Goal: Task Accomplishment & Management: Complete application form

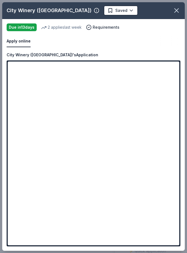
click at [109, 8] on html "2025 Community Heroes Celebration Earn Rewards Due in 13 days Share City Winery…" at bounding box center [93, 126] width 187 height 253
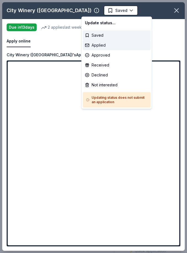
click at [106, 49] on div "Applied" at bounding box center [117, 45] width 68 height 10
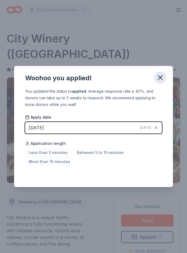
click at [161, 79] on icon "button" at bounding box center [160, 78] width 4 height 4
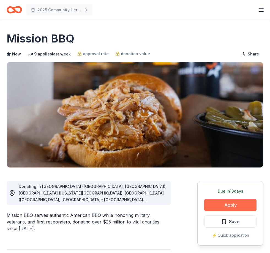
click at [229, 209] on button "Apply" at bounding box center [231, 205] width 52 height 12
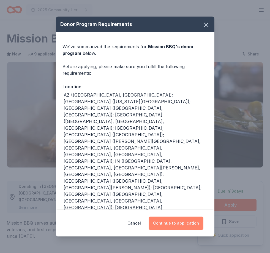
click at [185, 223] on button "Continue to application" at bounding box center [176, 222] width 55 height 13
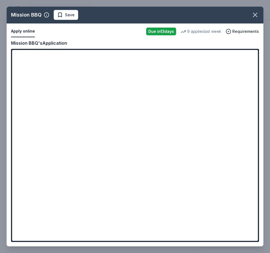
click at [69, 15] on span "Save" at bounding box center [70, 15] width 10 height 7
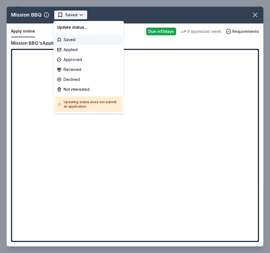
click at [80, 17] on html "2025 Community Heroes Celebration Earn Rewards Due in 13 days Share Mission BBQ…" at bounding box center [135, 126] width 270 height 253
click at [76, 50] on div "Applied" at bounding box center [89, 50] width 68 height 10
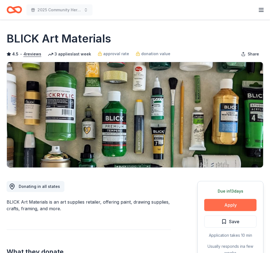
click at [238, 207] on button "Apply" at bounding box center [231, 205] width 52 height 12
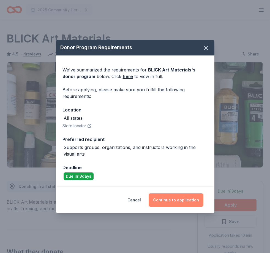
click at [171, 202] on button "Continue to application" at bounding box center [176, 199] width 55 height 13
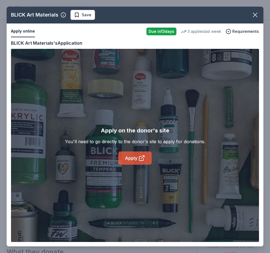
click at [127, 162] on link "Apply" at bounding box center [135, 157] width 33 height 13
click at [85, 15] on span "Save" at bounding box center [87, 15] width 10 height 7
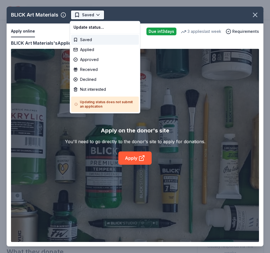
click at [94, 17] on html "2025 Community Heroes Celebration Earn Rewards Due in 13 days Share BLICK Art M…" at bounding box center [135, 126] width 270 height 253
click at [103, 49] on div "Applied" at bounding box center [105, 50] width 68 height 10
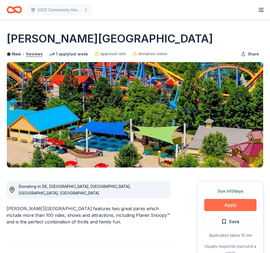
click at [240, 204] on button "Apply" at bounding box center [231, 205] width 52 height 12
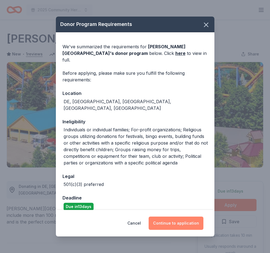
click at [194, 225] on button "Continue to application" at bounding box center [176, 222] width 55 height 13
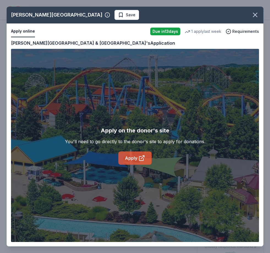
click at [130, 158] on link "Apply" at bounding box center [135, 157] width 33 height 13
click at [126, 16] on span "Save" at bounding box center [131, 15] width 10 height 7
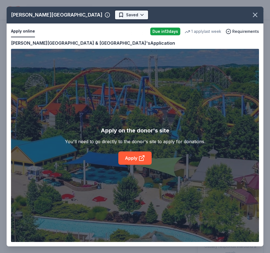
click at [136, 17] on html "2025 Community Heroes Celebration Earn Rewards Due in 13 days Share Dorney Park…" at bounding box center [135, 126] width 270 height 253
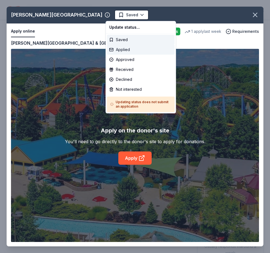
click at [131, 53] on div "Applied" at bounding box center [141, 50] width 68 height 10
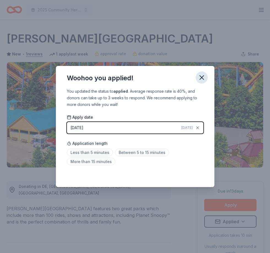
click at [206, 78] on button "button" at bounding box center [202, 77] width 12 height 12
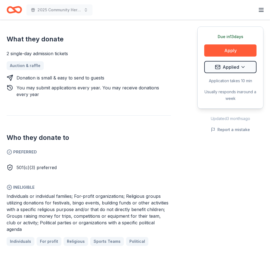
scroll to position [227, 0]
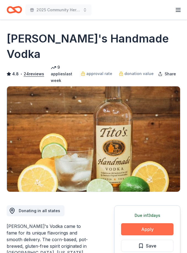
click at [163, 223] on button "Apply" at bounding box center [147, 229] width 52 height 12
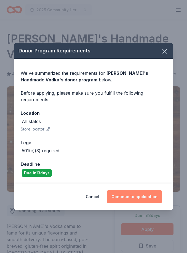
click at [150, 192] on button "Continue to application" at bounding box center [134, 196] width 55 height 13
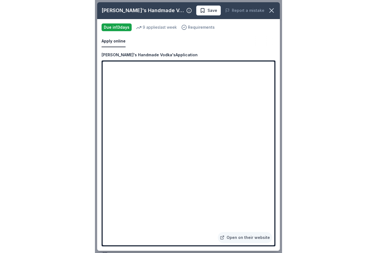
scroll to position [110, 0]
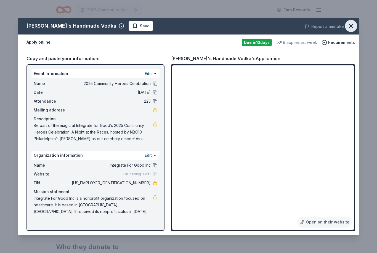
click at [351, 28] on icon "button" at bounding box center [351, 26] width 8 height 8
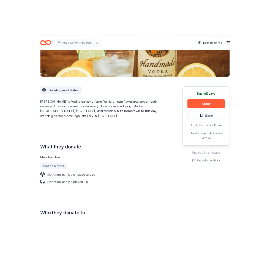
scroll to position [0, 0]
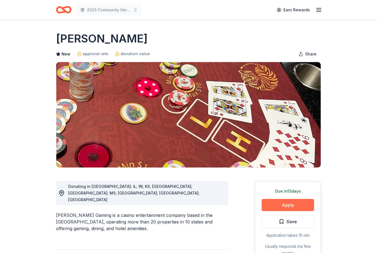
click at [299, 205] on button "Apply" at bounding box center [287, 205] width 52 height 12
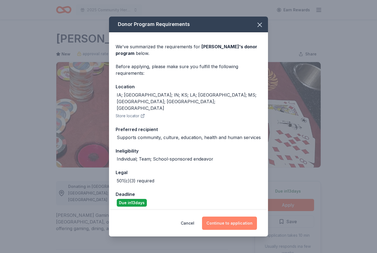
click at [242, 217] on button "Continue to application" at bounding box center [229, 222] width 55 height 13
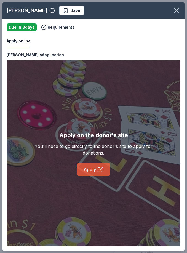
click at [96, 168] on link "Apply" at bounding box center [93, 169] width 33 height 13
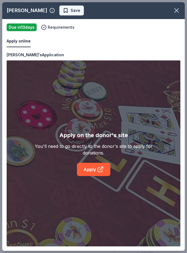
click at [71, 12] on span "Save" at bounding box center [76, 10] width 10 height 7
click at [77, 13] on body "2025 Community Heroes Celebration Earn Rewards Due in 13 days Share Boyd Gaming…" at bounding box center [93, 126] width 187 height 253
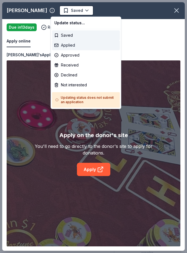
click at [75, 47] on div "Applied" at bounding box center [86, 45] width 68 height 10
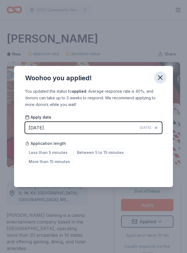
click at [157, 79] on icon "button" at bounding box center [160, 78] width 8 height 8
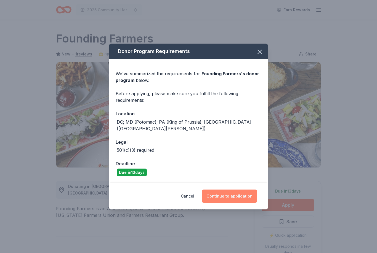
click at [251, 194] on button "Continue to application" at bounding box center [229, 195] width 55 height 13
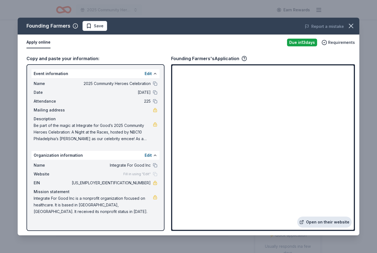
click at [337, 222] on link "Open on their website" at bounding box center [324, 221] width 54 height 11
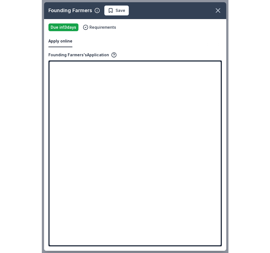
scroll to position [8, 0]
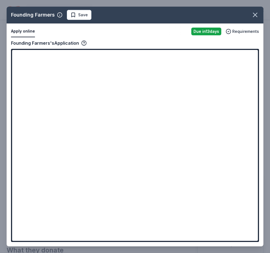
click at [81, 19] on button "Save" at bounding box center [79, 15] width 25 height 10
click at [96, 25] on body "2025 Community Heroes Celebration Earn Rewards Due in 13 days Share Founding Fa…" at bounding box center [135, 118] width 270 height 253
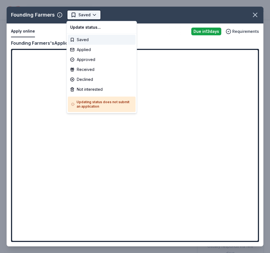
scroll to position [0, 0]
click at [88, 52] on div "Applied" at bounding box center [102, 50] width 68 height 10
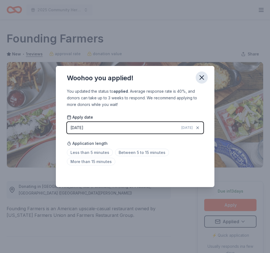
click at [205, 76] on icon "button" at bounding box center [202, 78] width 8 height 8
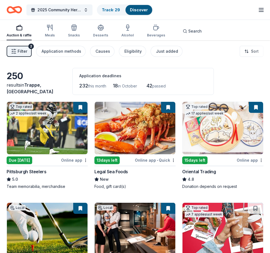
click at [24, 53] on span "Filter" at bounding box center [23, 51] width 10 height 7
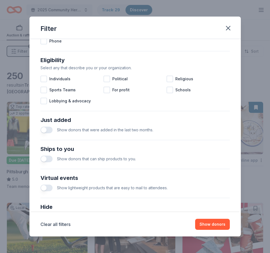
scroll to position [188, 0]
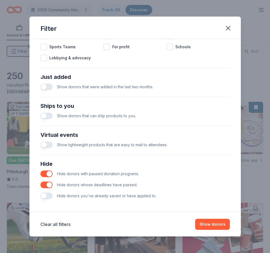
click at [47, 198] on button "button" at bounding box center [47, 195] width 12 height 7
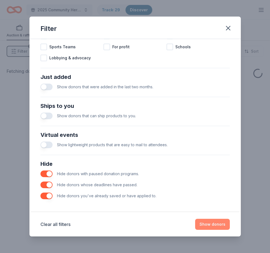
click at [224, 225] on button "Show donors" at bounding box center [212, 224] width 35 height 11
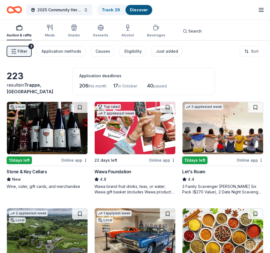
click at [137, 139] on img at bounding box center [135, 128] width 81 height 52
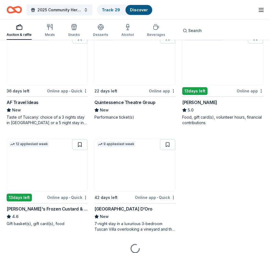
scroll to position [601, 0]
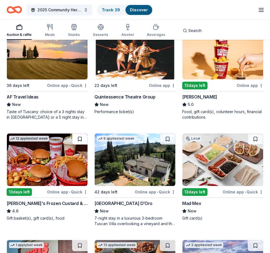
click at [78, 137] on button at bounding box center [79, 138] width 15 height 11
click at [50, 175] on img at bounding box center [47, 159] width 81 height 52
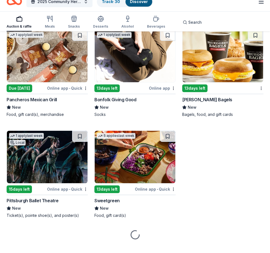
scroll to position [1635, 0]
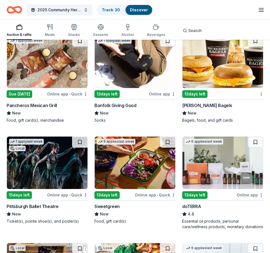
click at [136, 168] on img at bounding box center [135, 162] width 81 height 52
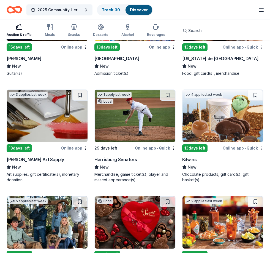
scroll to position [2198, 0]
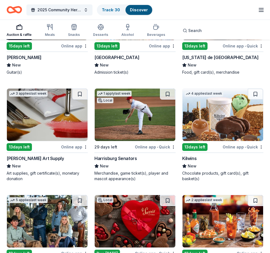
click at [222, 125] on img at bounding box center [223, 115] width 81 height 52
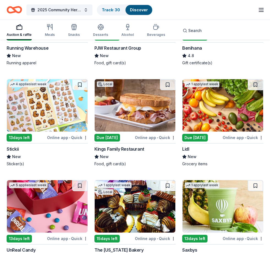
scroll to position [2526, 0]
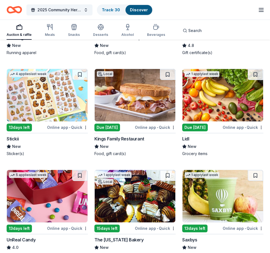
click at [229, 87] on img at bounding box center [223, 95] width 81 height 52
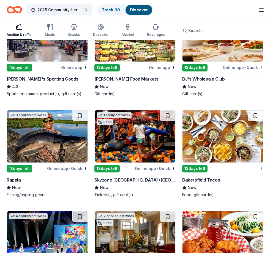
scroll to position [2896, 0]
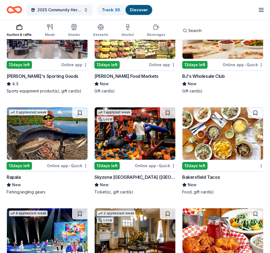
click at [220, 79] on div "BJ's Wholesale Club" at bounding box center [203, 76] width 42 height 7
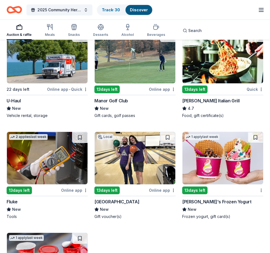
scroll to position [3276, 0]
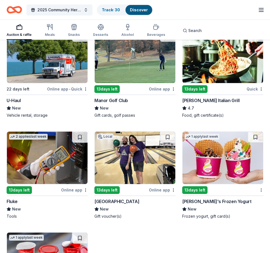
click at [15, 103] on div "U-Haul" at bounding box center [14, 100] width 14 height 7
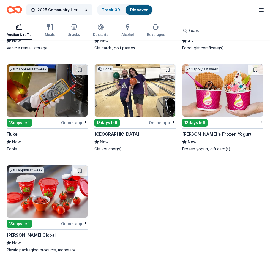
scroll to position [3344, 0]
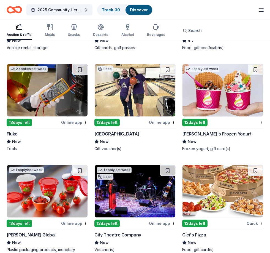
click at [216, 134] on div "Menchie's Frozen Yogurt" at bounding box center [216, 133] width 69 height 7
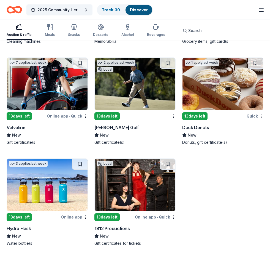
scroll to position [3653, 0]
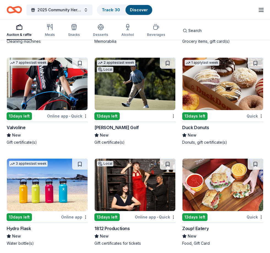
click at [204, 126] on div "Duck Donuts" at bounding box center [195, 127] width 27 height 7
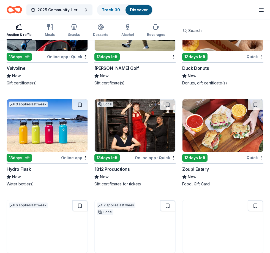
scroll to position [3714, 0]
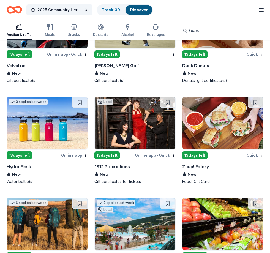
click at [41, 135] on img at bounding box center [47, 123] width 81 height 52
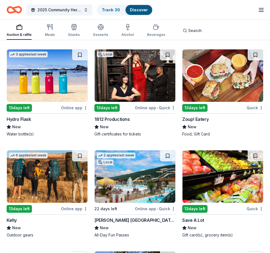
scroll to position [3759, 0]
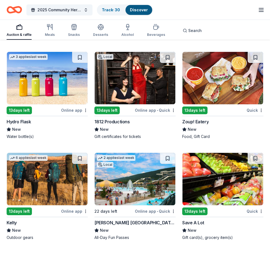
click at [223, 70] on img at bounding box center [223, 78] width 81 height 52
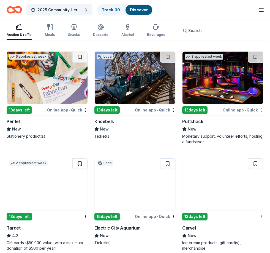
scroll to position [3986, 0]
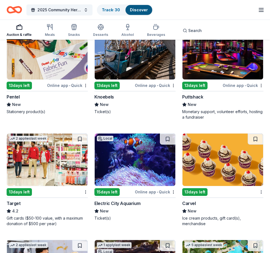
click at [127, 72] on img at bounding box center [135, 53] width 81 height 52
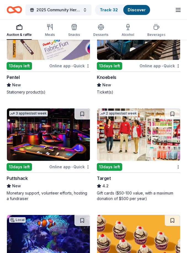
scroll to position [5952, 0]
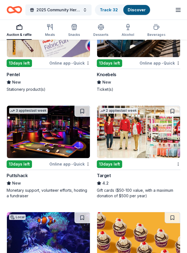
click at [143, 134] on img at bounding box center [138, 132] width 83 height 52
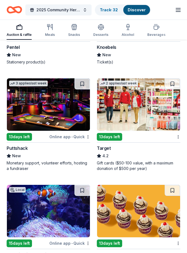
scroll to position [5980, 0]
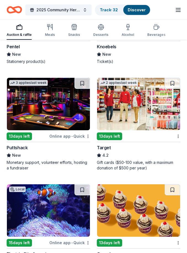
click at [38, 122] on img at bounding box center [48, 104] width 83 height 52
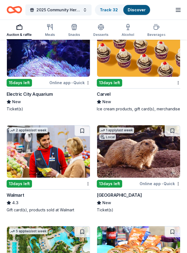
scroll to position [6147, 0]
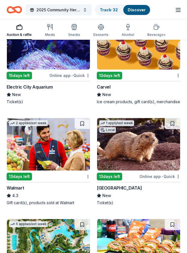
click at [111, 189] on div "Elmwood Park Zoo" at bounding box center [119, 187] width 45 height 7
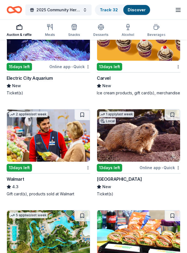
click at [40, 157] on img at bounding box center [48, 135] width 83 height 52
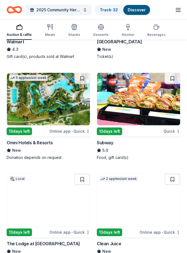
scroll to position [6305, 0]
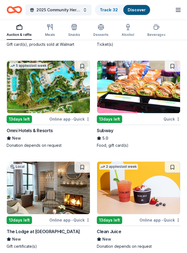
click at [151, 100] on img at bounding box center [138, 87] width 83 height 52
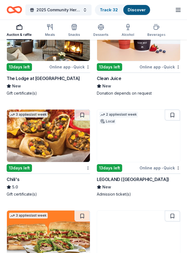
scroll to position [6465, 0]
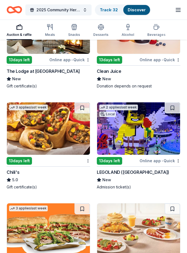
click at [55, 142] on img at bounding box center [48, 129] width 83 height 52
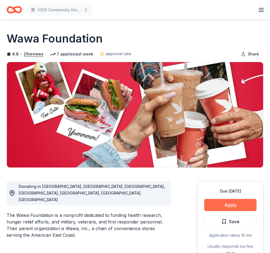
click at [245, 205] on button "Apply" at bounding box center [231, 205] width 52 height 12
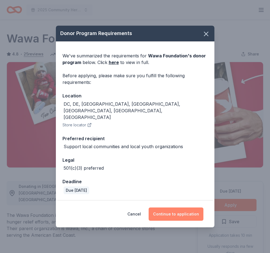
click at [202, 207] on button "Continue to application" at bounding box center [176, 213] width 55 height 13
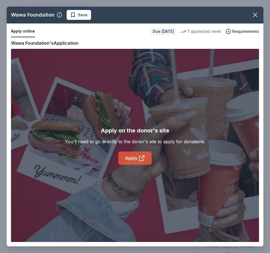
click at [128, 160] on link "Apply" at bounding box center [135, 157] width 33 height 13
click at [257, 15] on icon "button" at bounding box center [256, 15] width 8 height 8
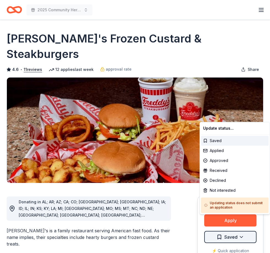
click at [241, 223] on html "2025 Community Heroes Celebration Earn Rewards Due [DATE] Share Freddy's Frozen…" at bounding box center [135, 126] width 270 height 253
click at [218, 148] on div "Applied" at bounding box center [235, 151] width 68 height 10
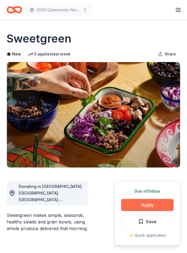
click at [150, 207] on button "Apply" at bounding box center [147, 205] width 52 height 12
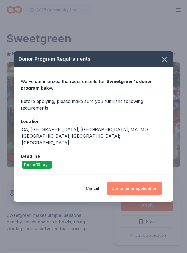
click at [142, 182] on button "Continue to application" at bounding box center [134, 188] width 55 height 13
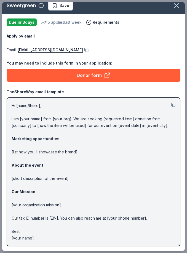
scroll to position [5, 0]
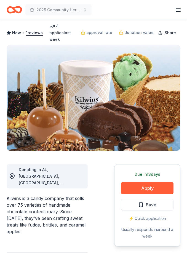
scroll to position [37, 0]
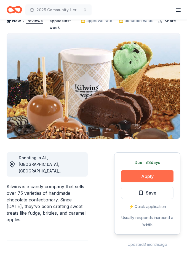
click at [136, 170] on button "Apply" at bounding box center [147, 176] width 52 height 12
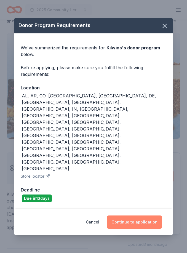
click at [135, 215] on button "Continue to application" at bounding box center [134, 221] width 55 height 13
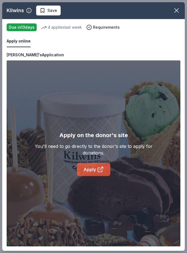
click at [93, 176] on link "Apply" at bounding box center [93, 169] width 33 height 13
click at [55, 11] on span "Save" at bounding box center [52, 10] width 10 height 7
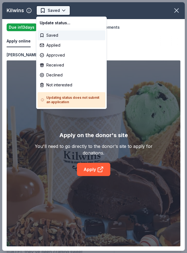
click at [65, 58] on body "2025 Community Heroes Celebration Earn Rewards Due in 13 days Share Kilwins New…" at bounding box center [93, 126] width 187 height 253
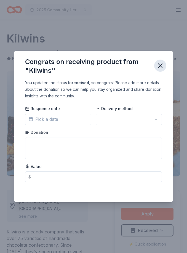
click at [160, 66] on icon "button" at bounding box center [160, 66] width 4 height 4
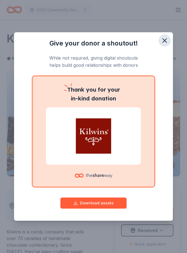
click at [162, 40] on icon "button" at bounding box center [165, 41] width 8 height 8
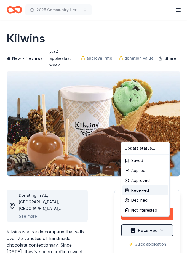
click at [164, 224] on html "2025 Community Heroes Celebration Earn Rewards Due in 13 days Share Kilwins New…" at bounding box center [93, 126] width 187 height 253
click at [144, 170] on div "Applied" at bounding box center [145, 170] width 46 height 10
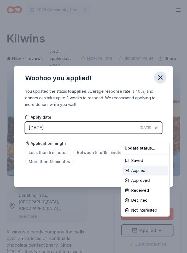
click at [164, 75] on html "2025 Community Heroes Celebration Earn Rewards Due in 13 days Share Kilwins New…" at bounding box center [93, 126] width 187 height 253
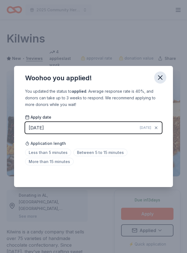
click at [162, 77] on icon "button" at bounding box center [160, 78] width 8 height 8
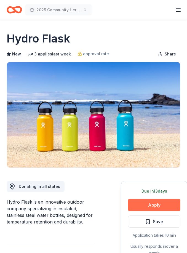
click at [143, 203] on button "Apply" at bounding box center [154, 205] width 52 height 12
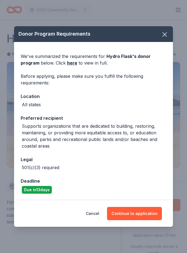
click at [139, 220] on div "Cancel Continue to application" at bounding box center [93, 213] width 159 height 26
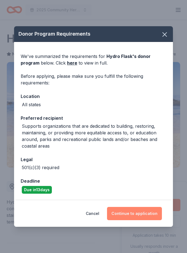
click at [142, 211] on button "Continue to application" at bounding box center [134, 213] width 55 height 13
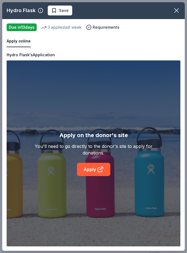
click at [100, 174] on div "Apply on the donor's site You'll need to go directly to the donor's site to app…" at bounding box center [94, 153] width 174 height 186
click at [100, 171] on link "Apply" at bounding box center [93, 169] width 33 height 13
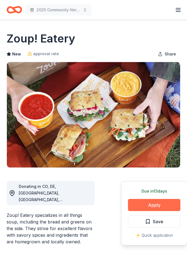
click at [147, 207] on button "Apply" at bounding box center [154, 205] width 52 height 12
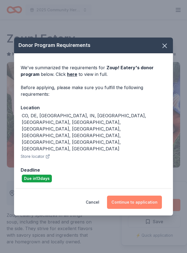
click at [127, 195] on button "Continue to application" at bounding box center [134, 201] width 55 height 13
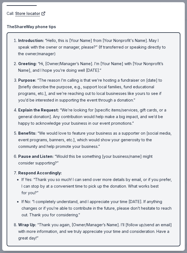
scroll to position [41, 0]
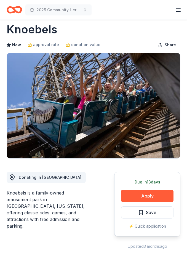
scroll to position [9, 0]
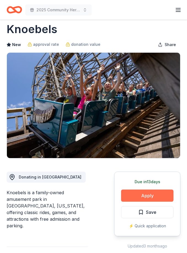
click at [162, 194] on button "Apply" at bounding box center [147, 195] width 52 height 12
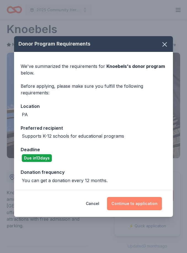
click at [149, 203] on button "Continue to application" at bounding box center [134, 203] width 55 height 13
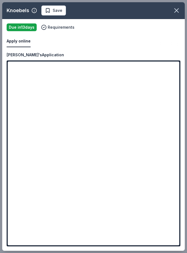
drag, startPoint x: 181, startPoint y: 130, endPoint x: 0, endPoint y: -10, distance: 229.4
click at [0, 0] on html "2025 Community Heroes Celebration Earn Rewards Due in 13 days Share Knoebels Ne…" at bounding box center [93, 117] width 187 height 253
click at [58, 4] on div "Knoebels Save" at bounding box center [93, 10] width 182 height 17
click at [55, 14] on span "Save" at bounding box center [58, 10] width 10 height 7
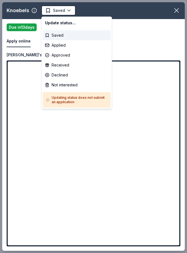
scroll to position [0, 0]
click at [70, 46] on div "Applied" at bounding box center [77, 45] width 68 height 10
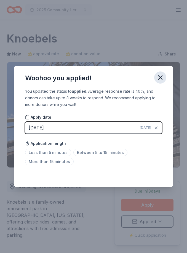
click at [159, 79] on icon "button" at bounding box center [160, 78] width 8 height 8
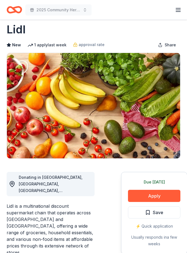
scroll to position [9, 0]
click at [164, 202] on div "Due tomorrow Apply Save ⚡️ Quick application Usually responds in a few weeks" at bounding box center [154, 213] width 66 height 82
click at [167, 195] on button "Apply" at bounding box center [154, 196] width 52 height 12
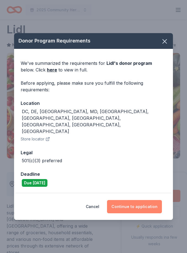
click at [148, 200] on button "Continue to application" at bounding box center [134, 206] width 55 height 13
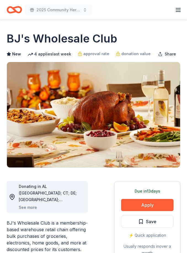
scroll to position [8, 0]
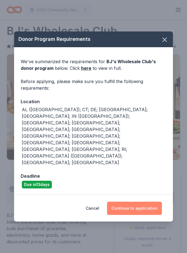
click at [161, 202] on button "Continue to application" at bounding box center [134, 208] width 55 height 13
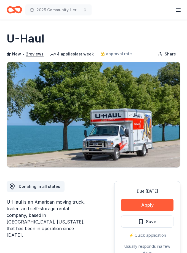
scroll to position [9, 0]
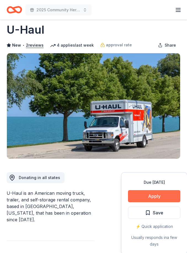
click at [174, 202] on button "Apply" at bounding box center [154, 196] width 52 height 12
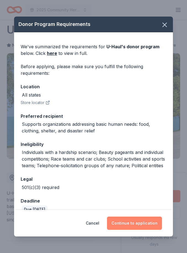
click at [144, 219] on button "Continue to application" at bounding box center [134, 222] width 55 height 13
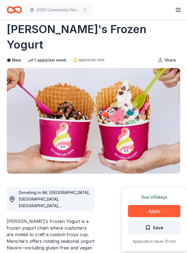
scroll to position [9, 0]
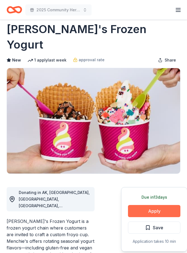
click at [173, 205] on button "Apply" at bounding box center [154, 211] width 52 height 12
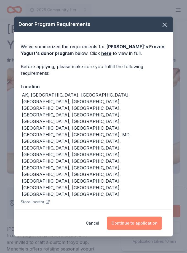
click at [149, 216] on button "Continue to application" at bounding box center [134, 222] width 55 height 13
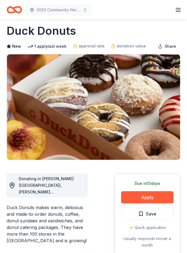
click at [150, 201] on button "Apply" at bounding box center [147, 197] width 52 height 12
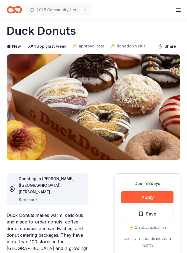
scroll to position [8, 0]
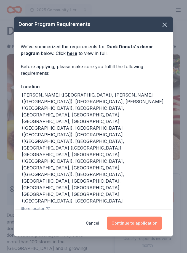
click at [153, 216] on button "Continue to application" at bounding box center [134, 222] width 55 height 13
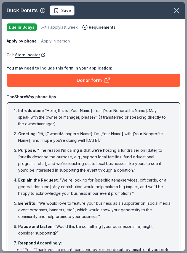
click at [84, 0] on div "Duck Donuts Save Apply by phone Apply in person Due [DATE] 1 apply last week Re…" at bounding box center [93, 126] width 187 height 253
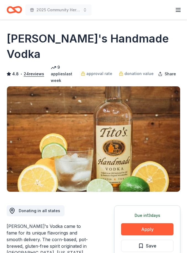
click at [13, 9] on icon "Home" at bounding box center [17, 10] width 9 height 6
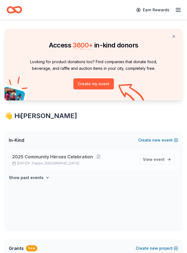
click at [59, 159] on span "2025 Community Heroes Celebration" at bounding box center [52, 156] width 81 height 7
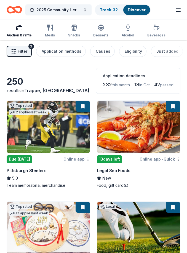
click at [17, 55] on button "Filter 2" at bounding box center [19, 51] width 25 height 11
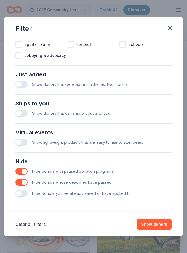
scroll to position [190, 0]
click at [44, 190] on div "Hide donors you've already saved or have applied to." at bounding box center [93, 193] width 156 height 11
click at [44, 194] on span "Hide donors you've already saved or have applied to." at bounding box center [82, 193] width 100 height 5
click at [18, 194] on button "button" at bounding box center [21, 193] width 12 height 7
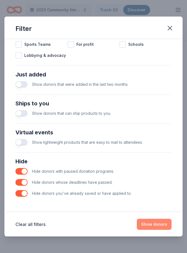
click at [162, 226] on button "Show donors" at bounding box center [154, 224] width 35 height 11
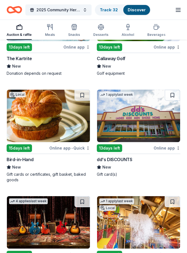
scroll to position [3014, 0]
click at [55, 119] on img at bounding box center [48, 116] width 83 height 52
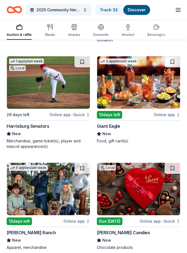
scroll to position [3368, 0]
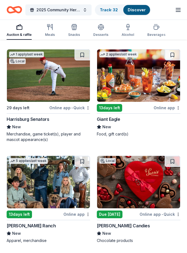
click at [40, 86] on img at bounding box center [48, 75] width 83 height 52
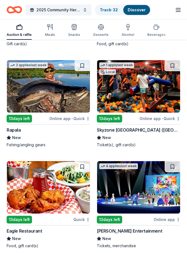
scroll to position [4378, 0]
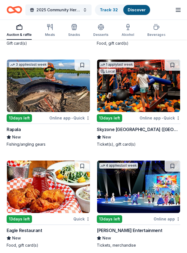
click at [153, 88] on img at bounding box center [138, 86] width 83 height 52
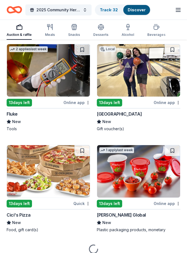
scroll to position [5000, 0]
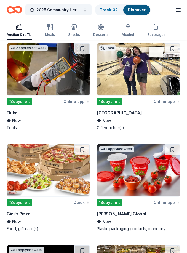
click at [61, 170] on img at bounding box center [48, 170] width 83 height 52
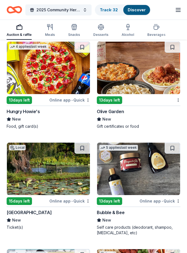
scroll to position [6936, 0]
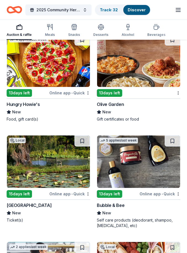
click at [149, 58] on img at bounding box center [138, 61] width 83 height 52
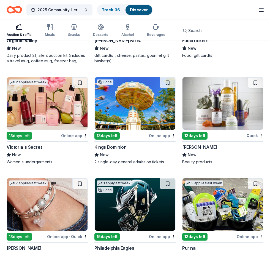
scroll to position [4877, 0]
click at [187, 98] on img at bounding box center [223, 103] width 81 height 52
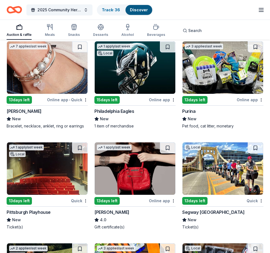
scroll to position [5014, 0]
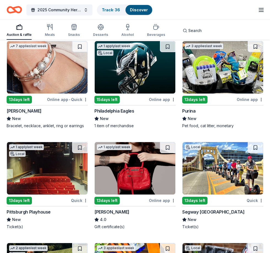
click at [187, 63] on img at bounding box center [223, 67] width 81 height 52
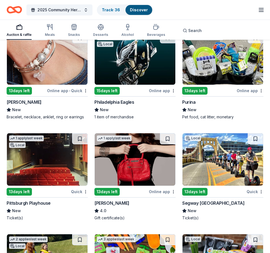
scroll to position [5073, 0]
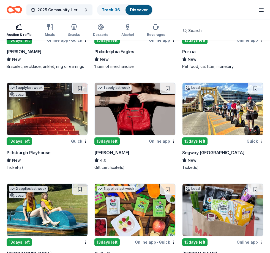
click at [45, 124] on img at bounding box center [47, 109] width 81 height 52
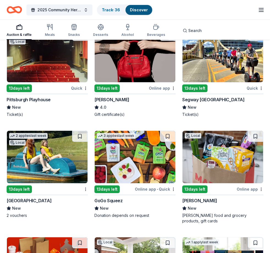
scroll to position [5127, 0]
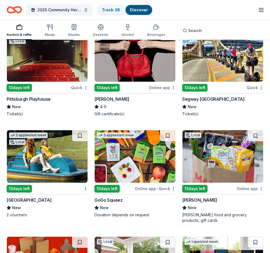
click at [63, 159] on img at bounding box center [47, 156] width 81 height 52
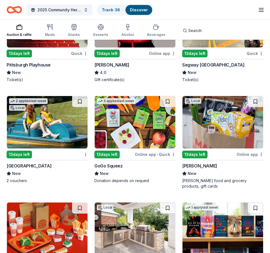
scroll to position [5161, 0]
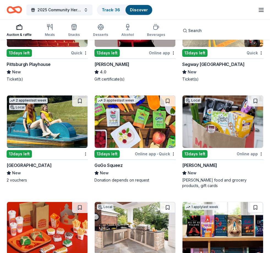
click at [132, 126] on img at bounding box center [135, 121] width 81 height 52
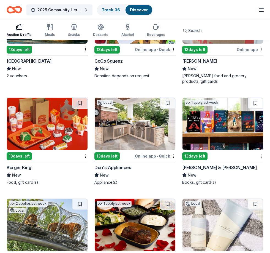
scroll to position [5266, 0]
click at [53, 131] on img at bounding box center [47, 124] width 81 height 52
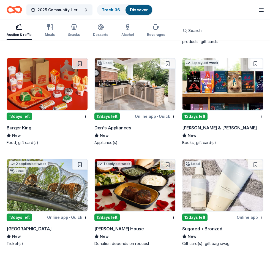
scroll to position [5313, 0]
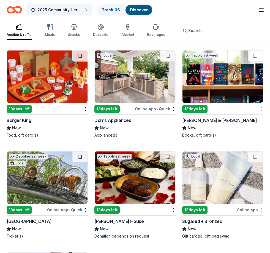
click at [187, 78] on img at bounding box center [223, 76] width 81 height 52
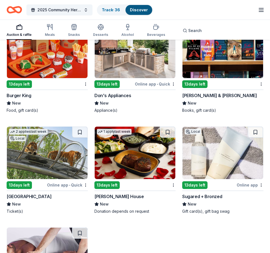
scroll to position [5341, 0]
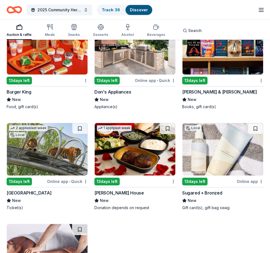
click at [48, 150] on img at bounding box center [47, 149] width 81 height 52
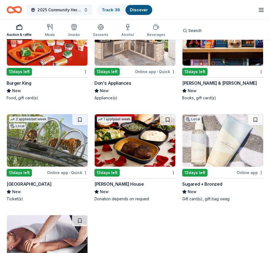
scroll to position [5426, 0]
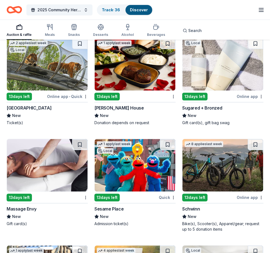
click at [56, 173] on img at bounding box center [47, 165] width 81 height 52
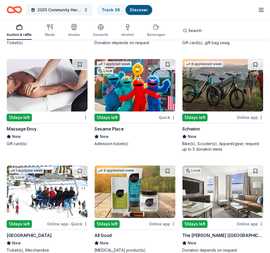
scroll to position [5506, 0]
click at [134, 91] on img at bounding box center [135, 85] width 81 height 52
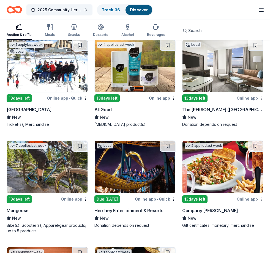
scroll to position [5632, 0]
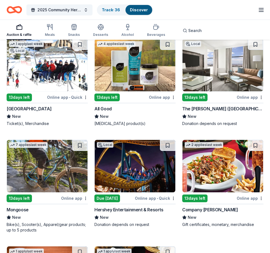
click at [187, 70] on img at bounding box center [223, 65] width 81 height 52
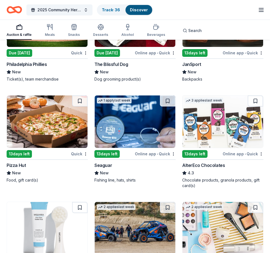
scroll to position [5884, 0]
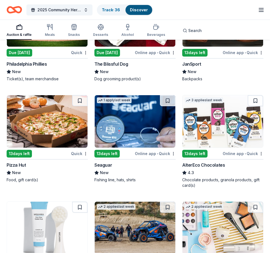
click at [61, 122] on img at bounding box center [47, 121] width 81 height 52
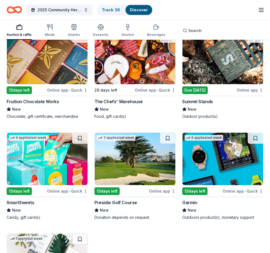
scroll to position [6368, 0]
click at [46, 151] on img at bounding box center [47, 159] width 81 height 52
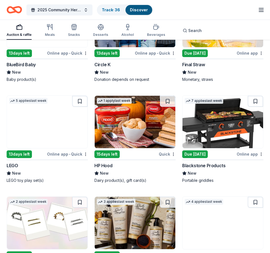
scroll to position [6814, 0]
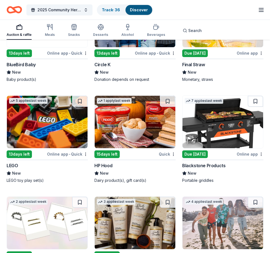
click at [44, 132] on img at bounding box center [47, 122] width 81 height 52
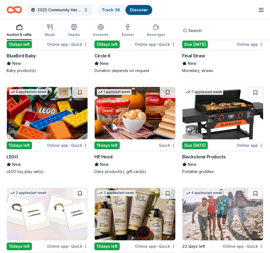
click at [187, 112] on img at bounding box center [223, 113] width 81 height 52
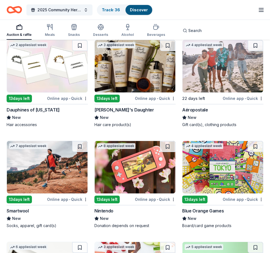
scroll to position [6971, 0]
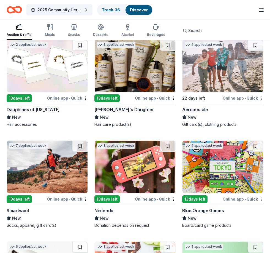
click at [138, 165] on img at bounding box center [135, 167] width 81 height 52
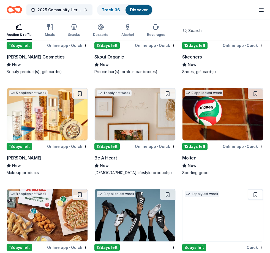
scroll to position [7242, 0]
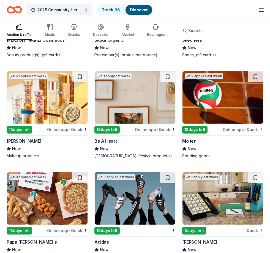
click at [50, 190] on img at bounding box center [47, 198] width 81 height 52
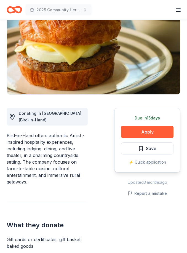
scroll to position [74, 0]
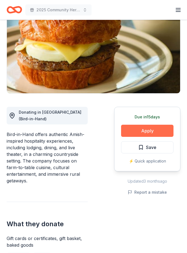
click at [156, 133] on button "Apply" at bounding box center [147, 131] width 52 height 12
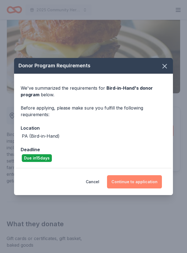
click at [156, 188] on button "Continue to application" at bounding box center [134, 181] width 55 height 13
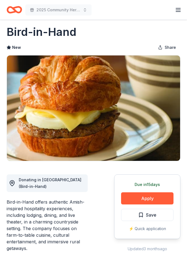
scroll to position [0, 0]
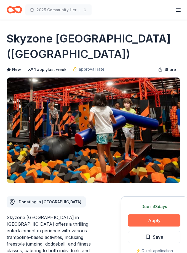
click at [158, 219] on button "Apply" at bounding box center [154, 220] width 52 height 12
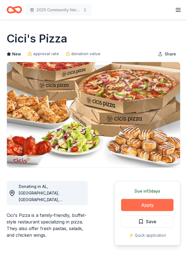
click at [153, 209] on button "Apply" at bounding box center [147, 205] width 52 height 12
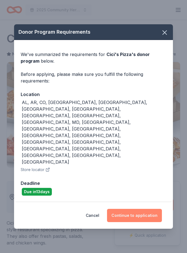
click at [160, 209] on button "Continue to application" at bounding box center [134, 215] width 55 height 13
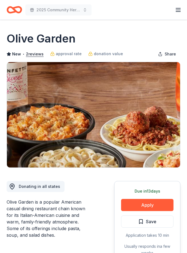
click at [133, 202] on button "Apply" at bounding box center [147, 205] width 52 height 12
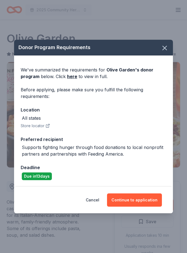
click at [128, 203] on button "Continue to application" at bounding box center [134, 199] width 55 height 13
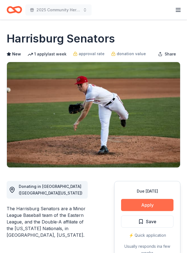
click at [154, 210] on button "Apply" at bounding box center [147, 205] width 52 height 12
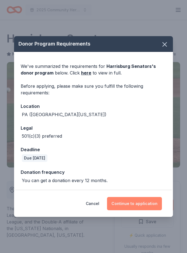
click at [159, 202] on button "Continue to application" at bounding box center [134, 203] width 55 height 13
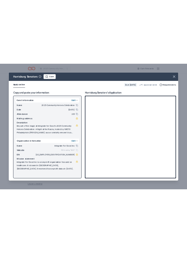
scroll to position [334, 0]
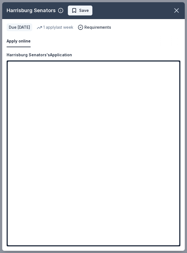
click at [87, 14] on button "Save" at bounding box center [80, 11] width 25 height 10
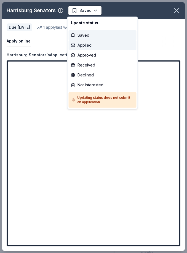
click at [97, 45] on div "Applied" at bounding box center [103, 45] width 68 height 10
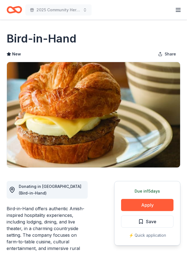
scroll to position [47, 0]
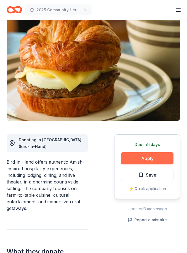
click at [140, 162] on button "Apply" at bounding box center [147, 158] width 52 height 12
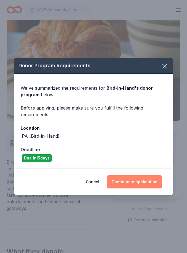
click at [140, 184] on button "Continue to application" at bounding box center [134, 181] width 55 height 13
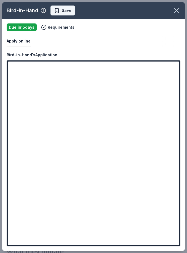
click at [67, 6] on button "Save" at bounding box center [62, 11] width 25 height 10
click at [76, 55] on body "2025 Community Heroes Celebration Earn Rewards Due [DATE] Share Bird-in-Hand Ne…" at bounding box center [93, 79] width 187 height 253
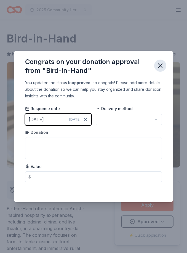
click at [160, 65] on icon "button" at bounding box center [160, 66] width 8 height 8
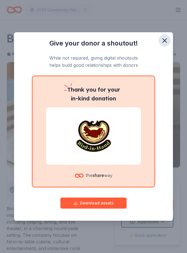
click at [163, 41] on icon "button" at bounding box center [165, 41] width 8 height 8
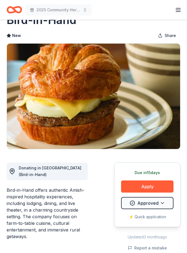
scroll to position [34, 0]
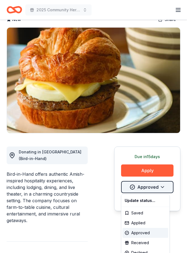
click at [163, 190] on html "2025 Community Heroes Celebration Earn Rewards Due in 15 days Share Bird-in-Han…" at bounding box center [93, 92] width 187 height 253
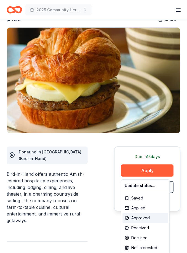
scroll to position [52, 0]
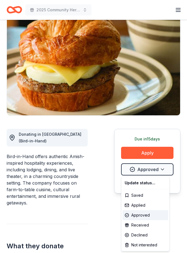
click at [187, 171] on html "2025 Community Heroes Celebration Earn Rewards Due in 15 days Share Bird-in-Han…" at bounding box center [93, 74] width 187 height 253
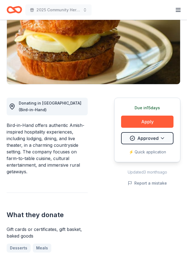
scroll to position [87, 0]
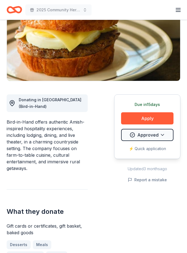
click at [161, 138] on html "2025 Community Heroes Celebration Earn Rewards Due in 15 days Share Bird-in-Han…" at bounding box center [93, 39] width 187 height 253
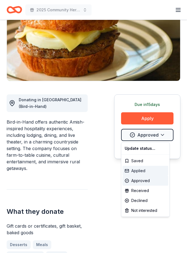
click at [139, 173] on div "Applied" at bounding box center [145, 171] width 46 height 10
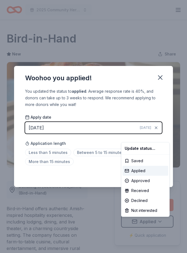
click at [160, 87] on html "2025 Community Heroes Celebration Earn Rewards Due in 15 days Share Bird-in-Han…" at bounding box center [93, 126] width 187 height 253
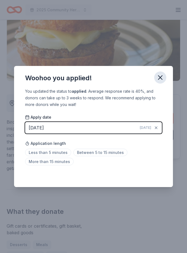
click at [160, 79] on icon "button" at bounding box center [160, 78] width 4 height 4
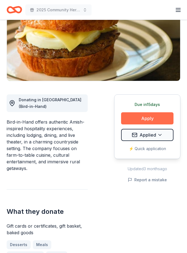
click at [139, 117] on button "Apply" at bounding box center [147, 118] width 52 height 12
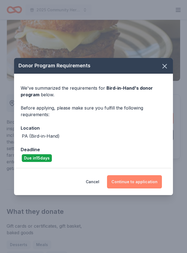
click at [138, 188] on button "Continue to application" at bounding box center [134, 181] width 55 height 13
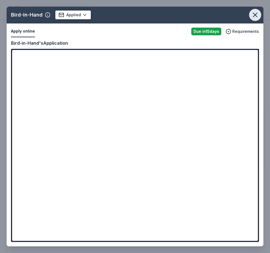
click at [187, 17] on icon "button" at bounding box center [256, 15] width 8 height 8
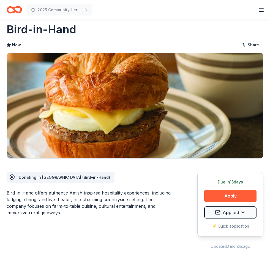
scroll to position [0, 0]
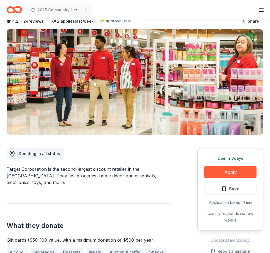
scroll to position [36, 0]
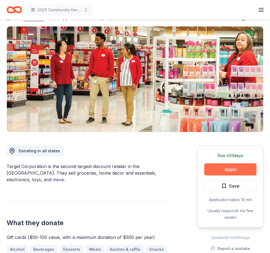
click at [249, 171] on button "Apply" at bounding box center [231, 169] width 52 height 12
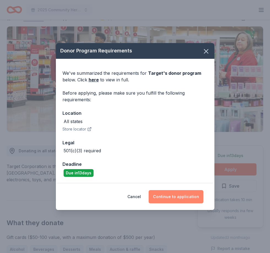
click at [194, 203] on button "Continue to application" at bounding box center [176, 196] width 55 height 13
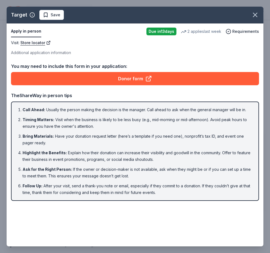
scroll to position [53, 0]
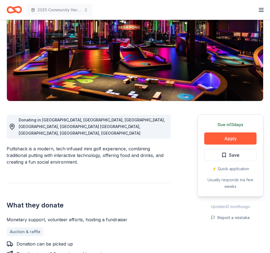
scroll to position [69, 0]
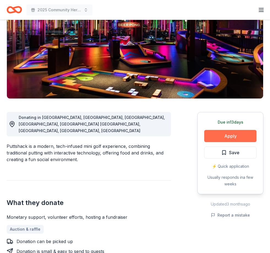
click at [214, 133] on button "Apply" at bounding box center [231, 136] width 52 height 12
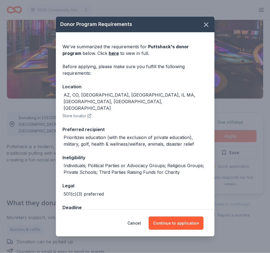
scroll to position [69, 0]
click at [176, 230] on button "Continue to application" at bounding box center [176, 222] width 55 height 13
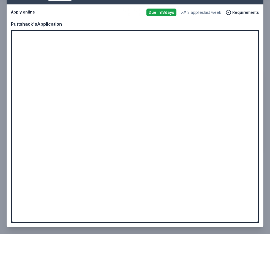
scroll to position [112, 0]
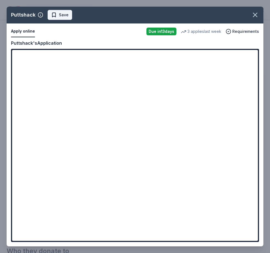
click at [56, 20] on button "Save" at bounding box center [60, 15] width 25 height 10
click at [75, 133] on html "2025 Community Heroes Celebration Earn Rewards Due in 13 days Share Puttshack N…" at bounding box center [135, 14] width 270 height 253
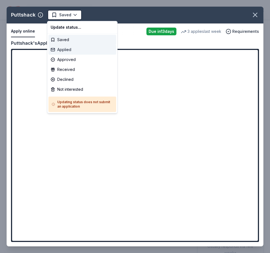
click at [81, 47] on div "Applied" at bounding box center [83, 50] width 68 height 10
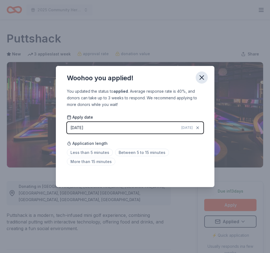
click at [205, 79] on icon "button" at bounding box center [202, 78] width 8 height 8
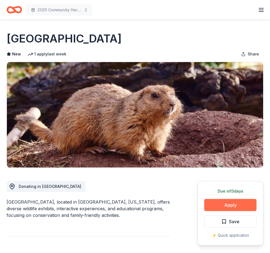
click at [253, 205] on button "Apply" at bounding box center [231, 205] width 52 height 12
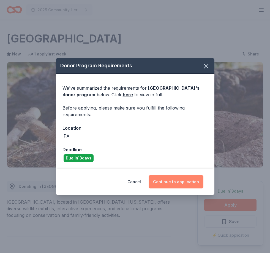
click at [180, 183] on button "Continue to application" at bounding box center [176, 181] width 55 height 13
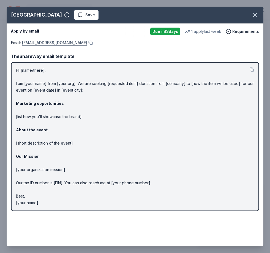
click at [50, 43] on link "[EMAIL_ADDRESS][DOMAIN_NAME]" at bounding box center [54, 42] width 65 height 7
click at [55, 41] on link "[EMAIL_ADDRESS][DOMAIN_NAME]" at bounding box center [54, 42] width 65 height 7
click at [80, 10] on button "Save" at bounding box center [86, 15] width 25 height 10
click at [97, 15] on html "2025 Community Heroes Celebration Earn Rewards Due [DATE] Share [GEOGRAPHIC_DAT…" at bounding box center [135, 126] width 270 height 253
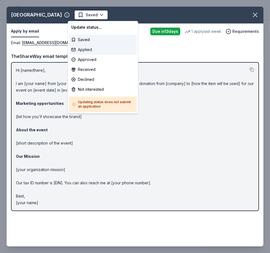
click at [102, 51] on div "Applied" at bounding box center [103, 50] width 68 height 10
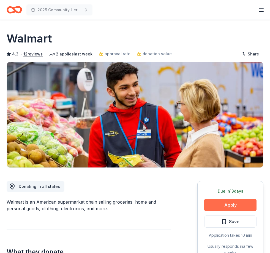
click at [236, 209] on button "Apply" at bounding box center [231, 205] width 52 height 12
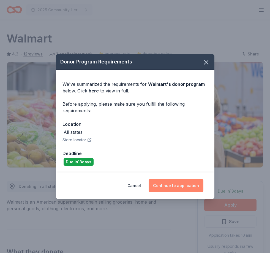
click at [184, 183] on button "Continue to application" at bounding box center [176, 185] width 55 height 13
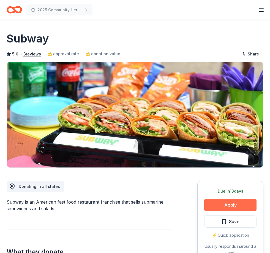
click at [253, 202] on button "Apply" at bounding box center [231, 205] width 52 height 12
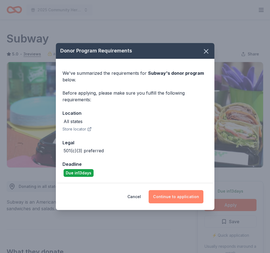
click at [185, 197] on button "Continue to application" at bounding box center [176, 196] width 55 height 13
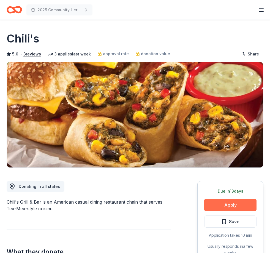
click at [244, 200] on button "Apply" at bounding box center [231, 205] width 52 height 12
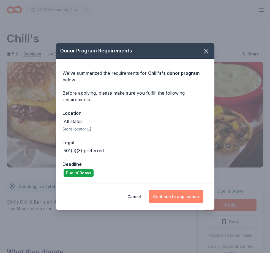
click at [198, 199] on button "Continue to application" at bounding box center [176, 196] width 55 height 13
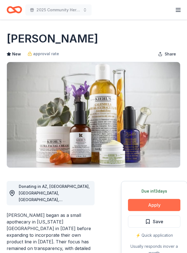
click at [156, 208] on button "Apply" at bounding box center [154, 205] width 52 height 12
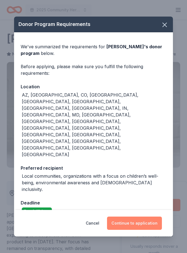
click at [154, 216] on button "Continue to application" at bounding box center [134, 222] width 55 height 13
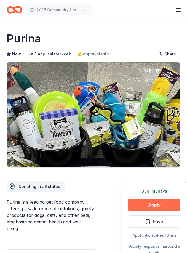
click at [162, 207] on button "Apply" at bounding box center [154, 205] width 52 height 12
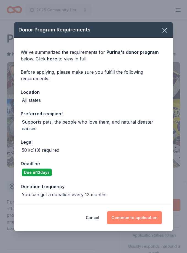
click at [155, 217] on button "Continue to application" at bounding box center [134, 217] width 55 height 13
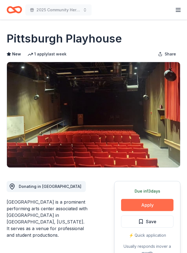
click at [146, 206] on button "Apply" at bounding box center [147, 205] width 52 height 12
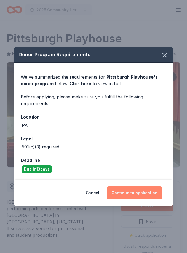
click at [152, 195] on button "Continue to application" at bounding box center [134, 192] width 55 height 13
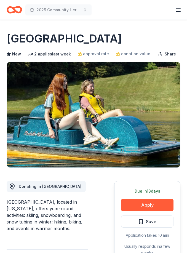
click at [149, 212] on div "Due in 13 days Apply Save Application takes 10 min Usually responds in a few we…" at bounding box center [147, 222] width 66 height 82
click at [153, 206] on button "Apply" at bounding box center [147, 205] width 52 height 12
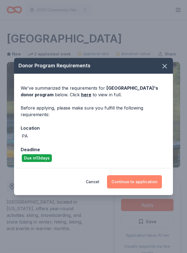
click at [145, 186] on button "Continue to application" at bounding box center [134, 181] width 55 height 13
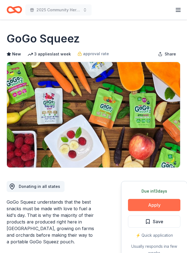
click at [162, 202] on button "Apply" at bounding box center [154, 205] width 52 height 12
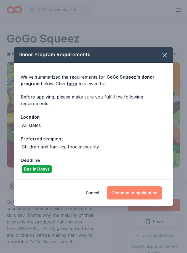
click at [153, 193] on button "Continue to application" at bounding box center [134, 192] width 55 height 13
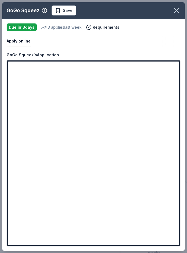
drag, startPoint x: 124, startPoint y: 49, endPoint x: 0, endPoint y: 0, distance: 134.1
click at [0, 0] on html "2025 Community Heroes Celebration Earn Rewards Due in 13 days Share GoGo Squeez…" at bounding box center [93, 126] width 187 height 253
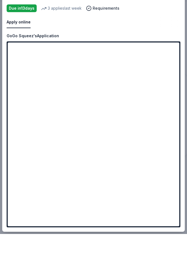
scroll to position [107, 0]
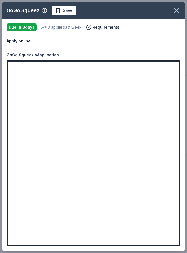
click at [72, 9] on span "Save" at bounding box center [68, 10] width 10 height 7
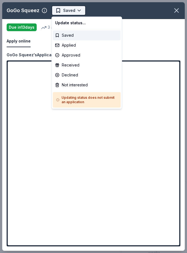
click at [78, 118] on html "2025 Community Heroes Celebration Earn Rewards Due in 13 days Share GoGo Squeez…" at bounding box center [93, 126] width 187 height 253
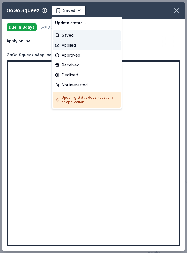
click at [78, 44] on div "Applied" at bounding box center [87, 45] width 68 height 10
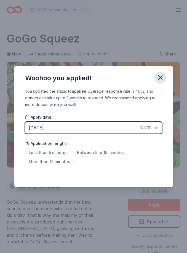
click at [161, 80] on icon "button" at bounding box center [160, 78] width 8 height 8
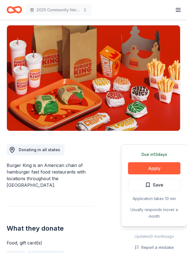
scroll to position [40, 0]
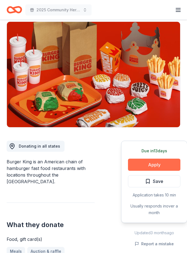
click at [157, 167] on button "Apply" at bounding box center [154, 165] width 52 height 12
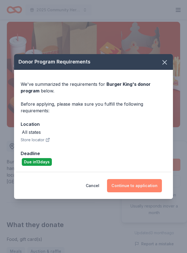
click at [144, 192] on button "Continue to application" at bounding box center [134, 185] width 55 height 13
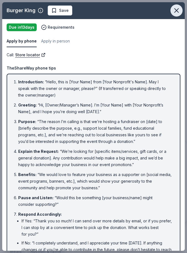
click at [174, 10] on icon "button" at bounding box center [177, 11] width 8 height 8
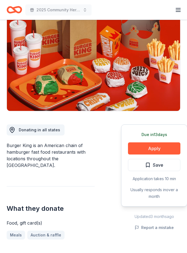
scroll to position [58, 0]
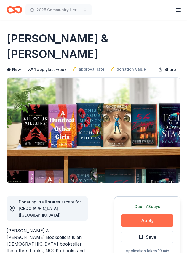
click at [149, 214] on button "Apply" at bounding box center [147, 220] width 52 height 12
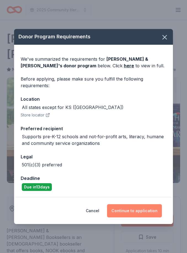
click at [147, 215] on button "Continue to application" at bounding box center [134, 210] width 55 height 13
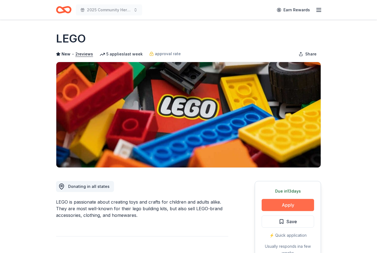
click at [270, 208] on button "Apply" at bounding box center [287, 205] width 52 height 12
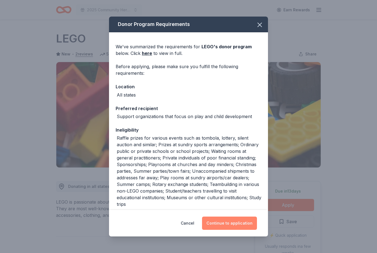
click at [234, 220] on button "Continue to application" at bounding box center [229, 222] width 55 height 13
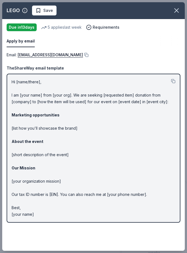
click at [39, 8] on span "Save" at bounding box center [44, 10] width 17 height 7
click at [58, 13] on body "2025 Community Heroes Celebration Earn Rewards Due [DATE] Share LEGO New • 2 re…" at bounding box center [93, 126] width 187 height 253
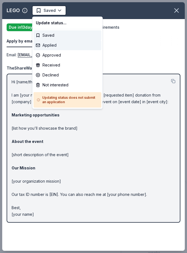
click at [60, 46] on div "Applied" at bounding box center [68, 45] width 68 height 10
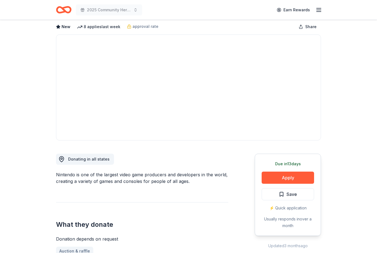
scroll to position [28, 0]
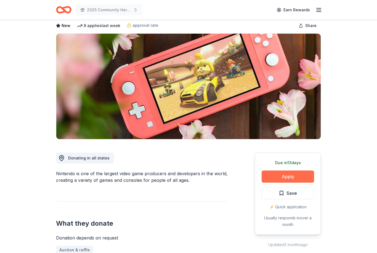
click at [270, 172] on button "Apply" at bounding box center [287, 177] width 52 height 12
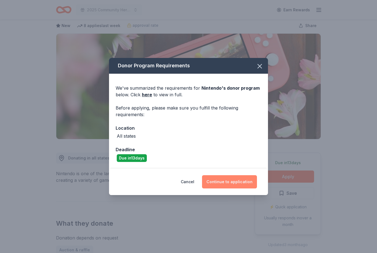
click at [226, 188] on button "Continue to application" at bounding box center [229, 181] width 55 height 13
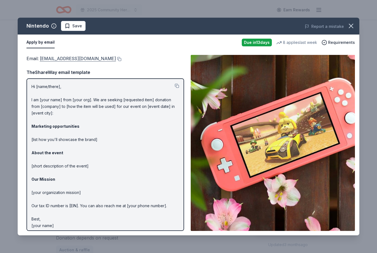
click at [110, 58] on link "charitablecontributionrequest@noa.nintendo.com" at bounding box center [78, 58] width 76 height 7
click at [81, 24] on span "Save" at bounding box center [77, 26] width 10 height 7
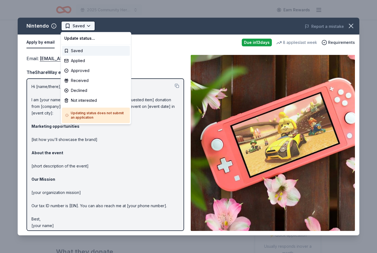
click at [87, 54] on body "2025 Community Heroes Celebration Earn Rewards Due in 13 days Share Nintendo Ne…" at bounding box center [188, 126] width 377 height 253
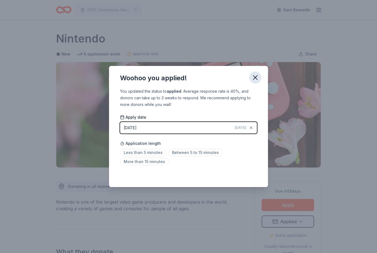
click at [254, 82] on button "button" at bounding box center [255, 77] width 12 height 12
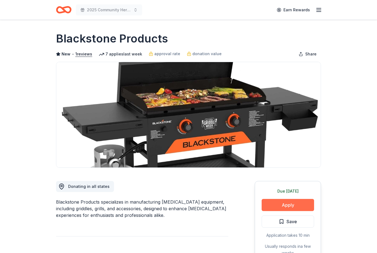
click at [270, 204] on button "Apply" at bounding box center [287, 205] width 52 height 12
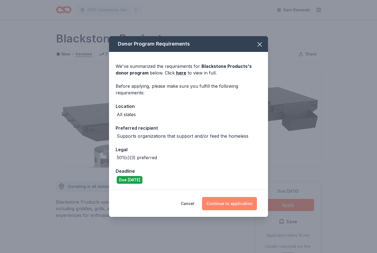
click at [240, 206] on button "Continue to application" at bounding box center [229, 203] width 55 height 13
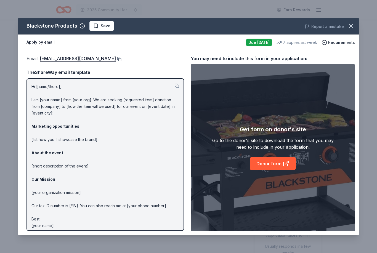
click at [120, 58] on button at bounding box center [119, 59] width 6 height 4
click at [101, 27] on span "Save" at bounding box center [106, 26] width 10 height 7
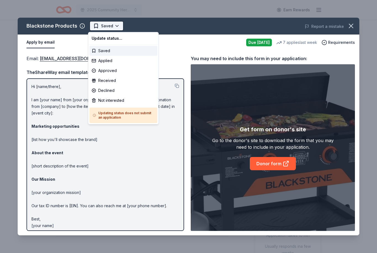
click at [115, 26] on html "2025 Community Heroes Celebration Earn Rewards Due tomorrow Share Blackstone Pr…" at bounding box center [188, 126] width 377 height 253
click at [118, 61] on div "Applied" at bounding box center [123, 61] width 68 height 10
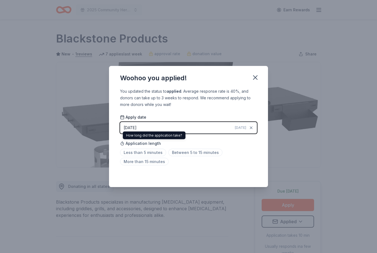
click at [266, 67] on div "Woohoo you applied!" at bounding box center [188, 77] width 159 height 22
click at [257, 76] on icon "button" at bounding box center [255, 78] width 8 height 8
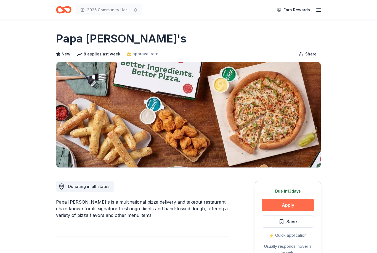
click at [292, 207] on button "Apply" at bounding box center [287, 205] width 52 height 12
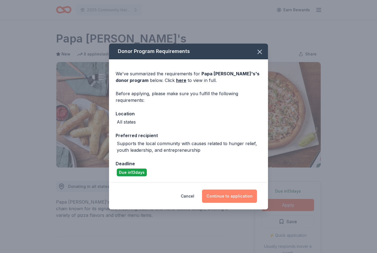
click at [219, 198] on button "Continue to application" at bounding box center [229, 195] width 55 height 13
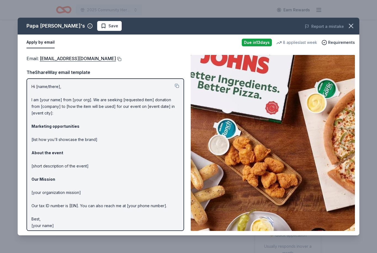
click at [116, 58] on button at bounding box center [119, 59] width 6 height 4
click at [116, 59] on button at bounding box center [119, 59] width 6 height 4
click at [108, 24] on span "Save" at bounding box center [113, 26] width 10 height 7
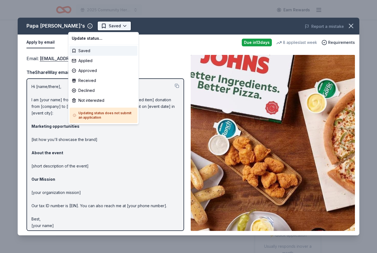
click at [91, 27] on html "2025 Community Heroes Celebration Earn Rewards Due in 13 days Share Papa John's…" at bounding box center [188, 126] width 377 height 253
click at [98, 62] on div "Applied" at bounding box center [103, 61] width 68 height 10
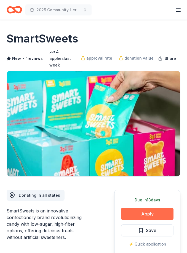
click at [161, 210] on button "Apply" at bounding box center [147, 214] width 52 height 12
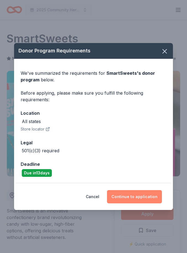
click at [154, 200] on button "Continue to application" at bounding box center [134, 196] width 55 height 13
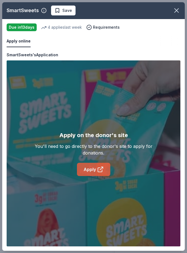
click at [95, 167] on link "Apply" at bounding box center [93, 169] width 33 height 13
click at [56, 15] on button "Save" at bounding box center [63, 11] width 25 height 10
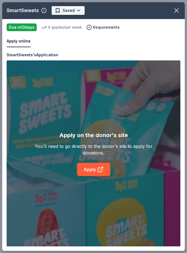
click at [79, 10] on body "2025 Community Heroes Celebration Earn Rewards Due in 13 days Share SmartSweets…" at bounding box center [93, 126] width 187 height 253
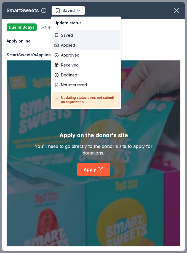
click at [78, 46] on div "Applied" at bounding box center [86, 45] width 68 height 10
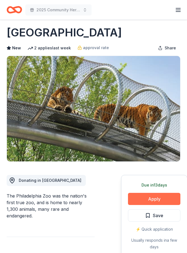
scroll to position [6, 0]
click at [155, 200] on button "Apply" at bounding box center [154, 199] width 52 height 12
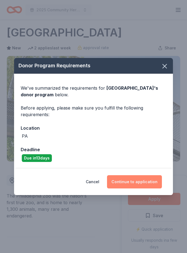
click at [154, 178] on button "Continue to application" at bounding box center [134, 181] width 55 height 13
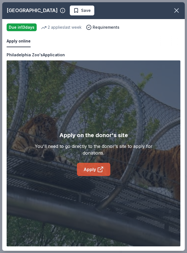
click at [94, 167] on link "Apply" at bounding box center [93, 169] width 33 height 13
click at [81, 12] on span "Save" at bounding box center [86, 10] width 10 height 7
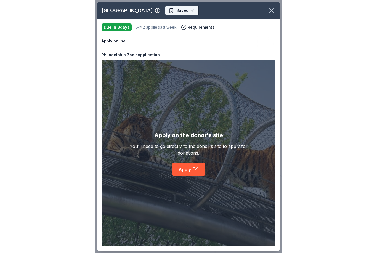
scroll to position [0, 0]
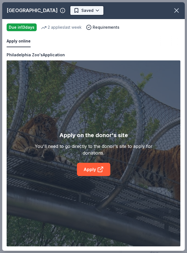
click at [85, 19] on body "2025 Community Heroes Celebration Earn Rewards Due in 13 days Share Philadelphi…" at bounding box center [93, 126] width 187 height 253
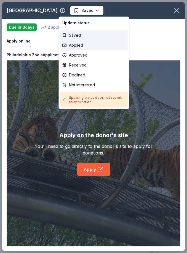
click at [85, 47] on div "Applied" at bounding box center [94, 45] width 68 height 10
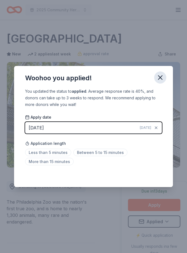
click at [161, 77] on icon "button" at bounding box center [160, 78] width 8 height 8
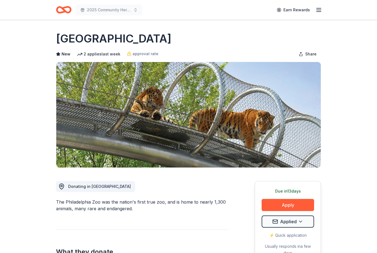
click at [187, 15] on div "Earn Rewards" at bounding box center [297, 9] width 49 height 13
click at [187, 8] on line "button" at bounding box center [318, 8] width 4 height 0
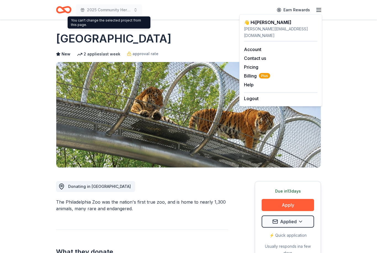
click at [68, 11] on icon "Home" at bounding box center [63, 9] width 15 height 13
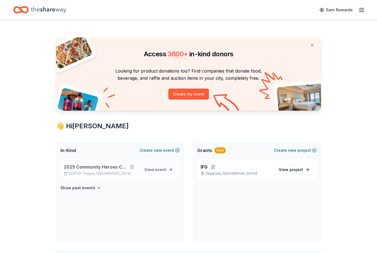
click at [110, 169] on span "2025 Community Heroes Celebration" at bounding box center [96, 166] width 64 height 7
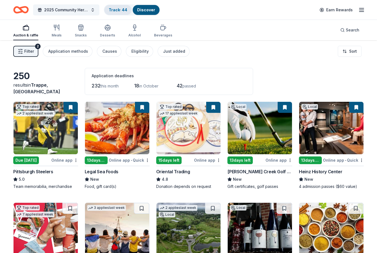
click at [115, 10] on link "Track · 44" at bounding box center [118, 9] width 18 height 5
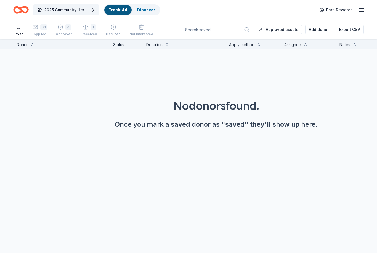
click at [38, 28] on div "39" at bounding box center [40, 27] width 14 height 6
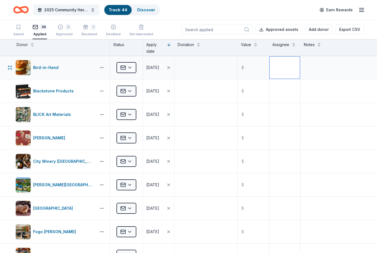
click at [187, 66] on textarea at bounding box center [284, 68] width 30 height 22
type textarea "Deniyele"
click at [187, 92] on textarea at bounding box center [284, 91] width 30 height 22
type textarea "Deniyele"
click at [187, 116] on textarea at bounding box center [284, 114] width 30 height 22
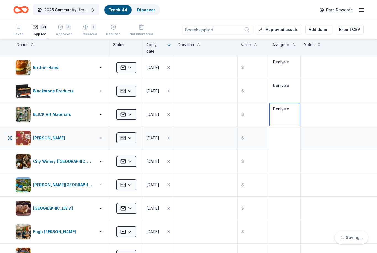
type textarea "Deniyele"
click at [187, 139] on textarea at bounding box center [284, 138] width 30 height 22
type textarea "Deniyele"
click at [187, 155] on textarea at bounding box center [284, 161] width 30 height 22
type textarea "Deniyele"
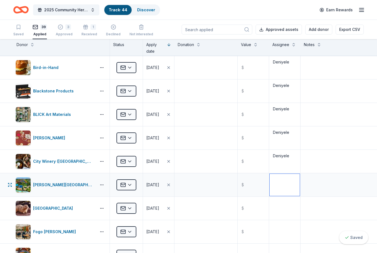
click at [187, 186] on textarea at bounding box center [284, 185] width 30 height 22
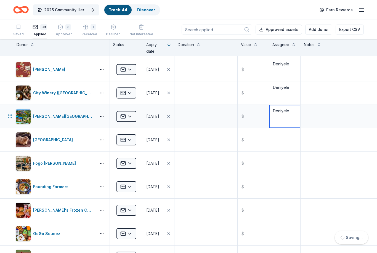
scroll to position [79, 0]
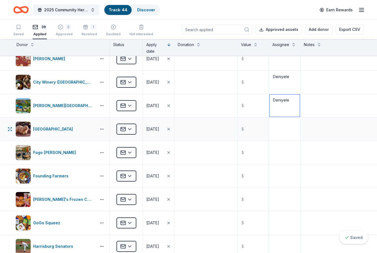
type textarea "Deniyele"
click at [187, 128] on textarea at bounding box center [284, 129] width 30 height 22
type textarea "Deniyele"
click at [187, 153] on textarea at bounding box center [284, 152] width 30 height 22
type textarea "Deniyele"
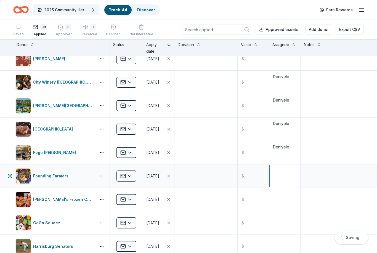
click at [187, 174] on textarea at bounding box center [284, 176] width 30 height 22
type textarea "Deniyele"
click at [187, 194] on textarea at bounding box center [284, 199] width 30 height 22
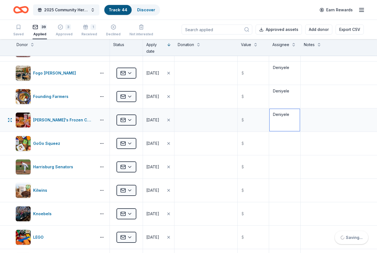
scroll to position [166, 0]
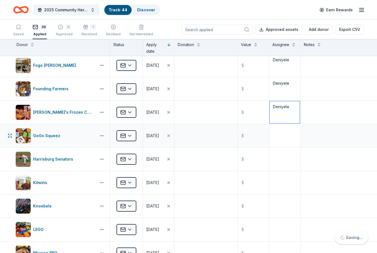
type textarea "Deniyele"
click at [187, 134] on textarea at bounding box center [284, 136] width 30 height 22
type textarea "Deniyele"
click at [187, 158] on textarea at bounding box center [284, 159] width 30 height 22
type textarea "Deniyele"
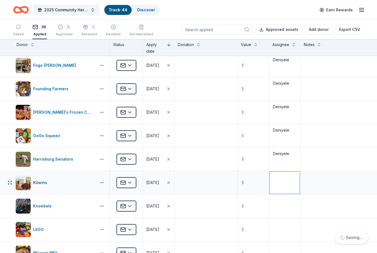
click at [187, 190] on textarea at bounding box center [284, 182] width 30 height 22
type textarea "Deniyele"
click at [187, 210] on textarea at bounding box center [284, 206] width 30 height 22
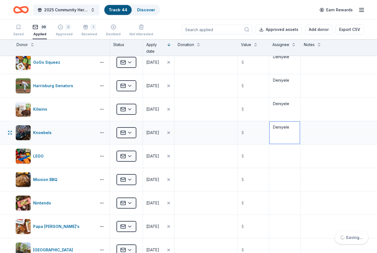
scroll to position [240, 0]
type textarea "Deniyele"
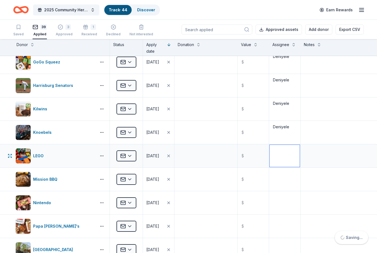
click at [187, 152] on textarea at bounding box center [284, 156] width 30 height 22
type textarea "Deniyele"
click at [187, 186] on textarea at bounding box center [284, 179] width 30 height 22
type textarea "Deniyele"
click at [187, 201] on textarea at bounding box center [284, 203] width 30 height 22
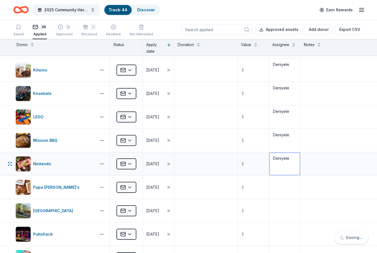
scroll to position [298, 0]
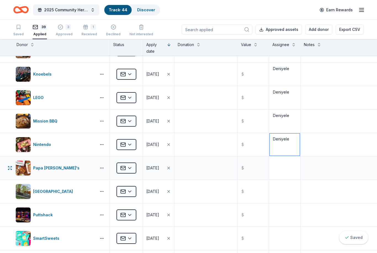
type textarea "Deniyele"
click at [187, 176] on textarea at bounding box center [284, 168] width 30 height 22
type textarea "Deniyele"
click at [187, 198] on textarea at bounding box center [284, 191] width 30 height 22
type textarea "Deniyele"
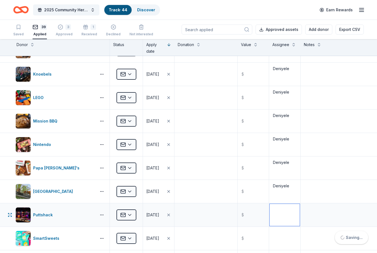
click at [187, 217] on textarea at bounding box center [284, 215] width 30 height 22
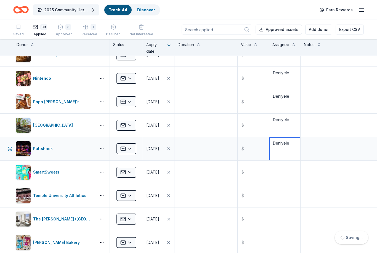
scroll to position [380, 0]
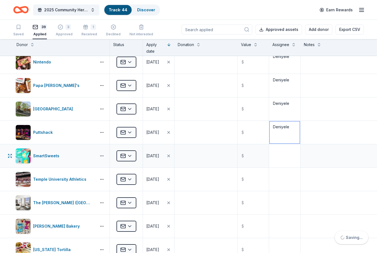
type textarea "Deniyele"
click at [187, 155] on textarea at bounding box center [284, 156] width 30 height 22
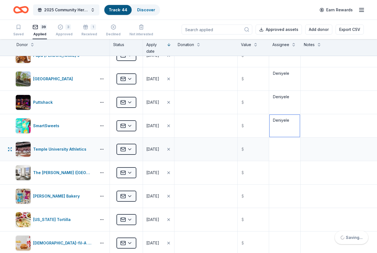
type textarea "Deniyele"
click at [187, 144] on textarea at bounding box center [284, 149] width 30 height 22
type textarea "Deniyele"
click at [187, 176] on textarea at bounding box center [284, 173] width 30 height 22
type textarea "Deniyele"
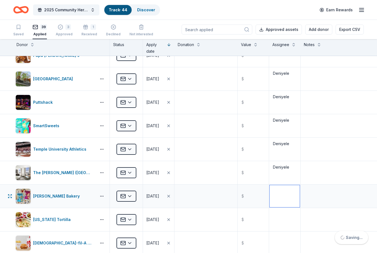
click at [187, 194] on textarea at bounding box center [284, 196] width 30 height 22
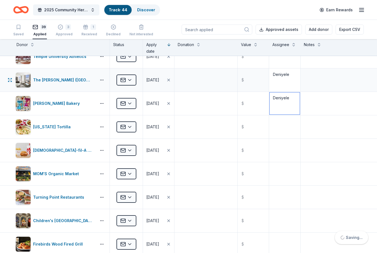
scroll to position [503, 0]
type textarea "Deniyele"
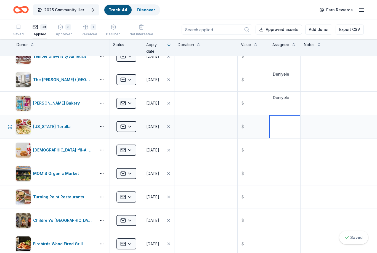
click at [187, 123] on textarea at bounding box center [284, 127] width 30 height 22
type textarea "Deniyele"
click at [187, 153] on textarea at bounding box center [284, 150] width 30 height 22
type textarea "Deniyele"
click at [187, 179] on textarea at bounding box center [284, 173] width 30 height 22
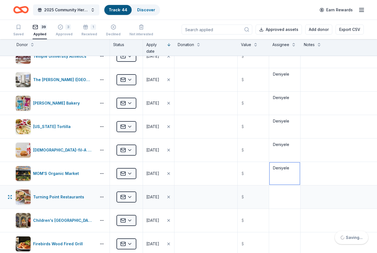
type textarea "Deniyele"
click at [187, 198] on textarea at bounding box center [284, 197] width 30 height 22
type textarea "Deniyele"
click at [187, 218] on textarea at bounding box center [284, 220] width 30 height 22
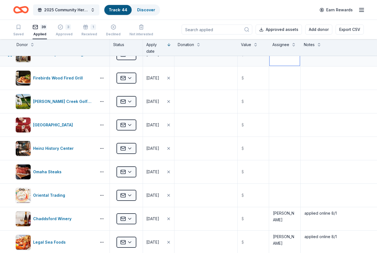
scroll to position [656, 0]
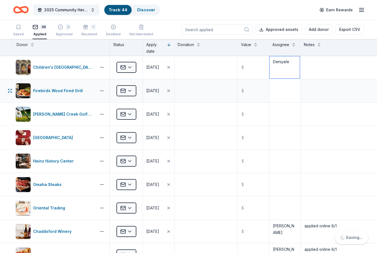
type textarea "Deniyele"
click at [187, 88] on textarea at bounding box center [284, 91] width 30 height 22
type textarea "Deniyele"
click at [187, 116] on textarea at bounding box center [284, 114] width 30 height 22
type textarea "Deniyele"
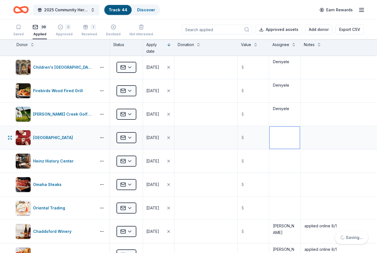
click at [187, 141] on textarea at bounding box center [284, 138] width 30 height 22
type textarea "Deniyele"
click at [187, 164] on textarea at bounding box center [284, 161] width 30 height 22
type textarea "Deniyele"
click at [187, 188] on textarea at bounding box center [284, 184] width 30 height 22
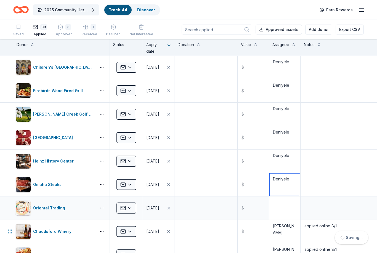
type textarea "Deniyele"
click at [187, 208] on textarea at bounding box center [284, 208] width 30 height 22
type textarea "Deniyele"
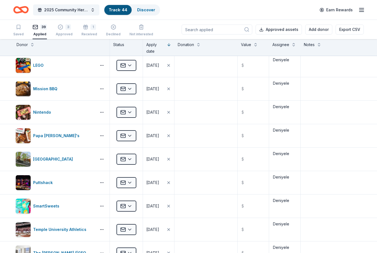
scroll to position [330, 0]
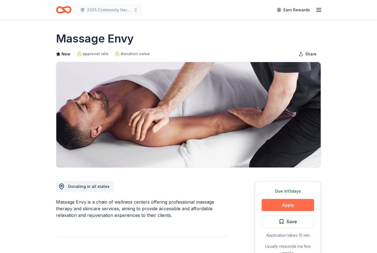
click at [296, 207] on button "Apply" at bounding box center [287, 205] width 52 height 12
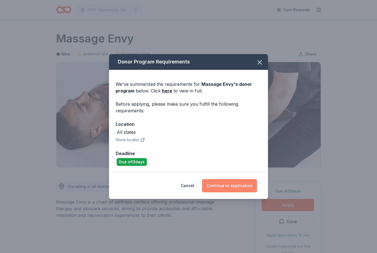
click at [241, 186] on button "Continue to application" at bounding box center [229, 185] width 55 height 13
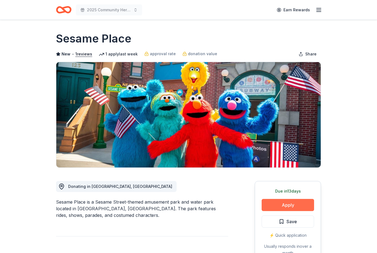
click at [307, 202] on button "Apply" at bounding box center [287, 205] width 52 height 12
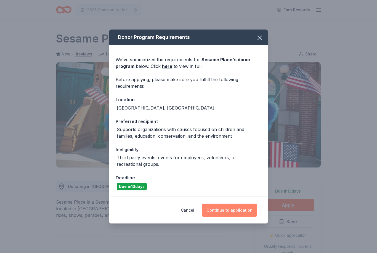
click at [243, 213] on button "Continue to application" at bounding box center [229, 209] width 55 height 13
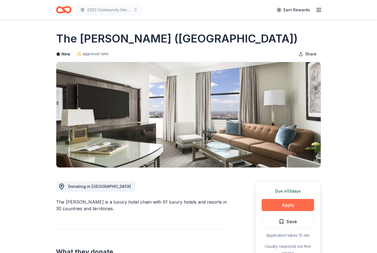
click at [299, 208] on button "Apply" at bounding box center [287, 205] width 52 height 12
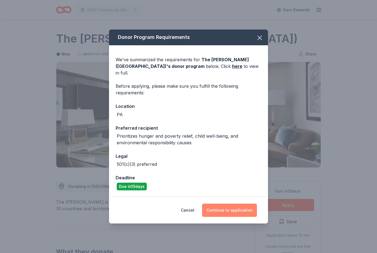
click at [233, 209] on button "Continue to application" at bounding box center [229, 209] width 55 height 13
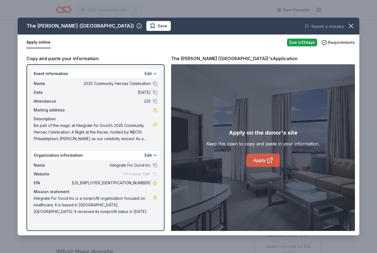
click at [265, 162] on link "Apply" at bounding box center [262, 160] width 33 height 13
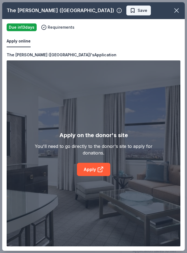
click at [138, 13] on span "Save" at bounding box center [143, 10] width 10 height 7
click at [119, 13] on html "2025 Community Heroes Celebration Earn Rewards Due [DATE] Share The [PERSON_NAM…" at bounding box center [93, 126] width 187 height 253
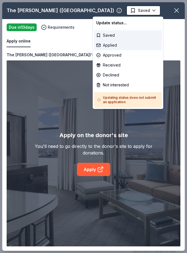
click at [119, 47] on div "Applied" at bounding box center [128, 45] width 68 height 10
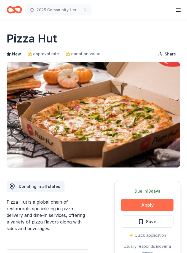
click at [160, 203] on button "Apply" at bounding box center [147, 205] width 52 height 12
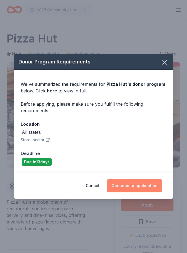
click at [151, 189] on button "Continue to application" at bounding box center [134, 185] width 55 height 13
